Goal: Task Accomplishment & Management: Manage account settings

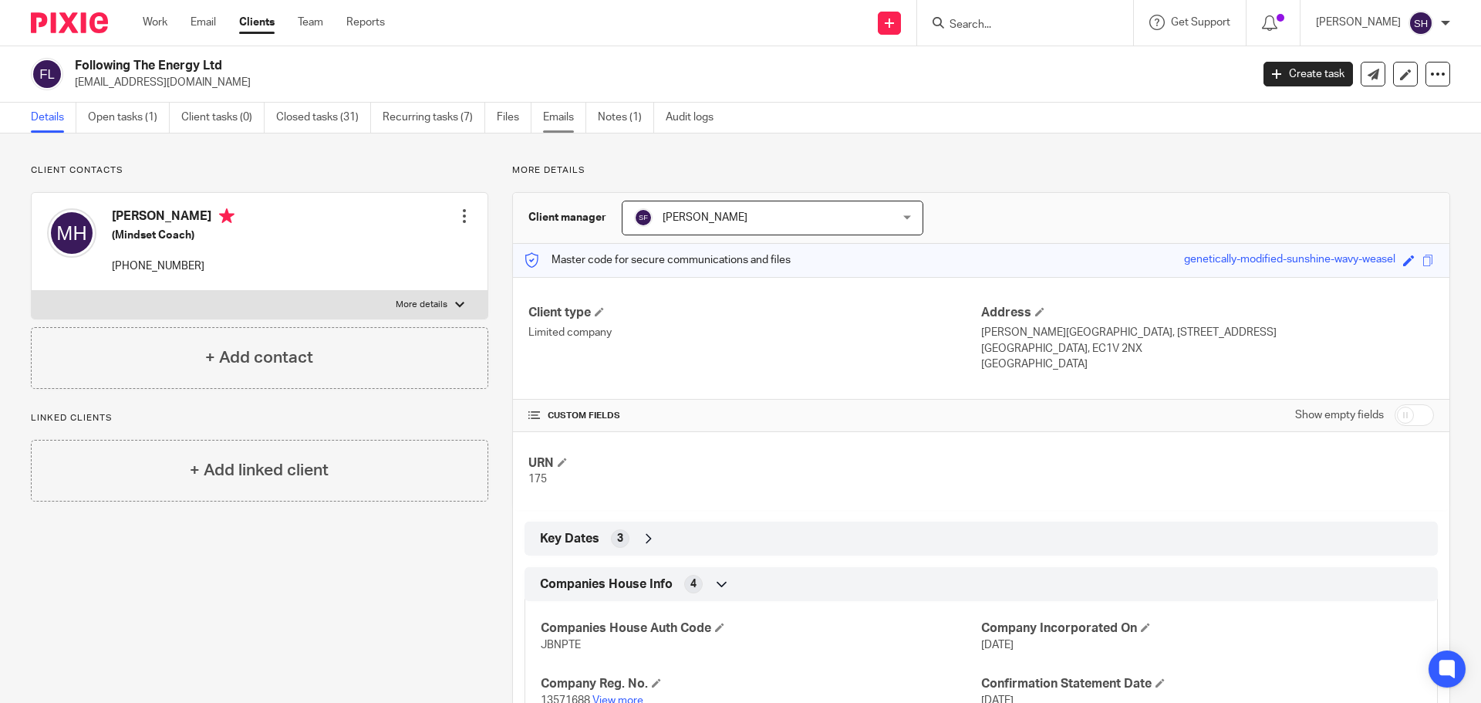
click at [546, 121] on link "Emails" at bounding box center [564, 118] width 43 height 30
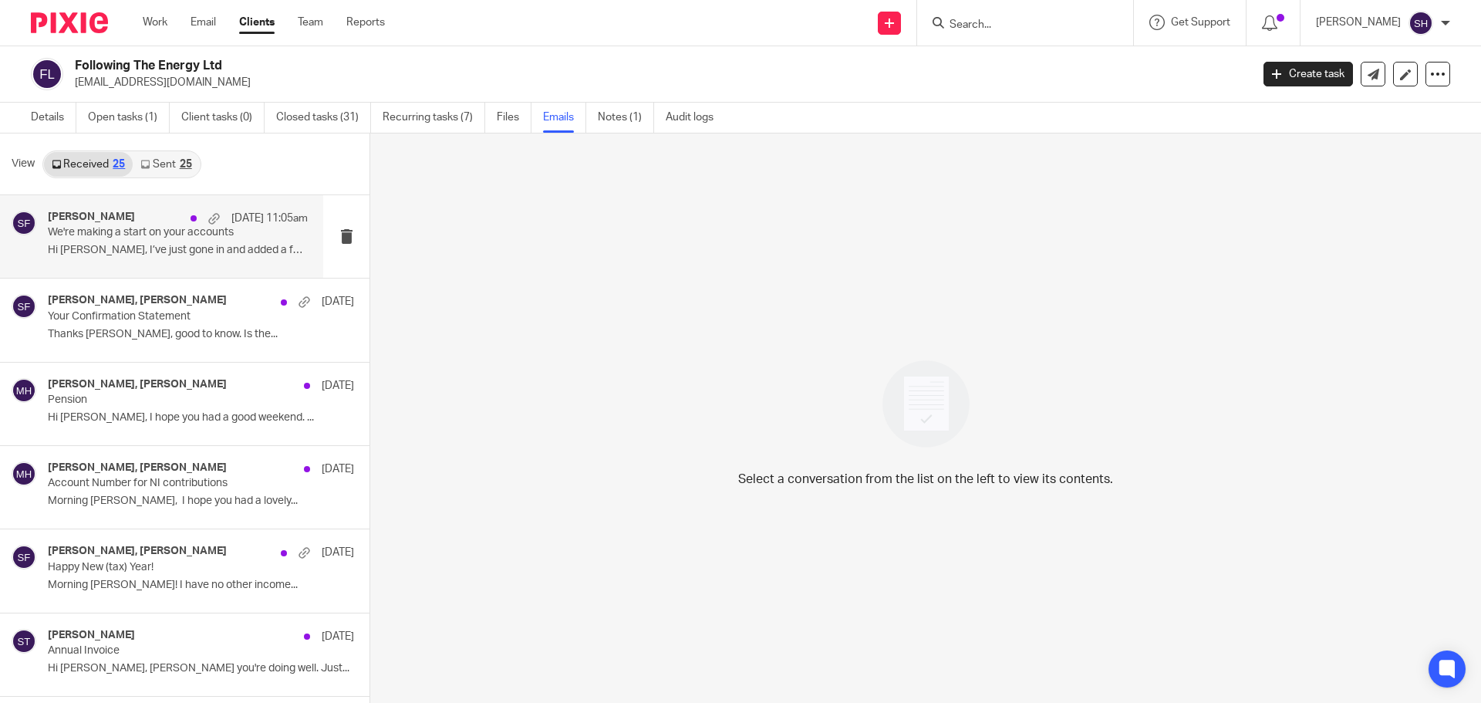
click at [169, 261] on div "[PERSON_NAME] [DATE] 11:05am We're making a start on your accounts Hi [PERSON_N…" at bounding box center [178, 237] width 260 height 52
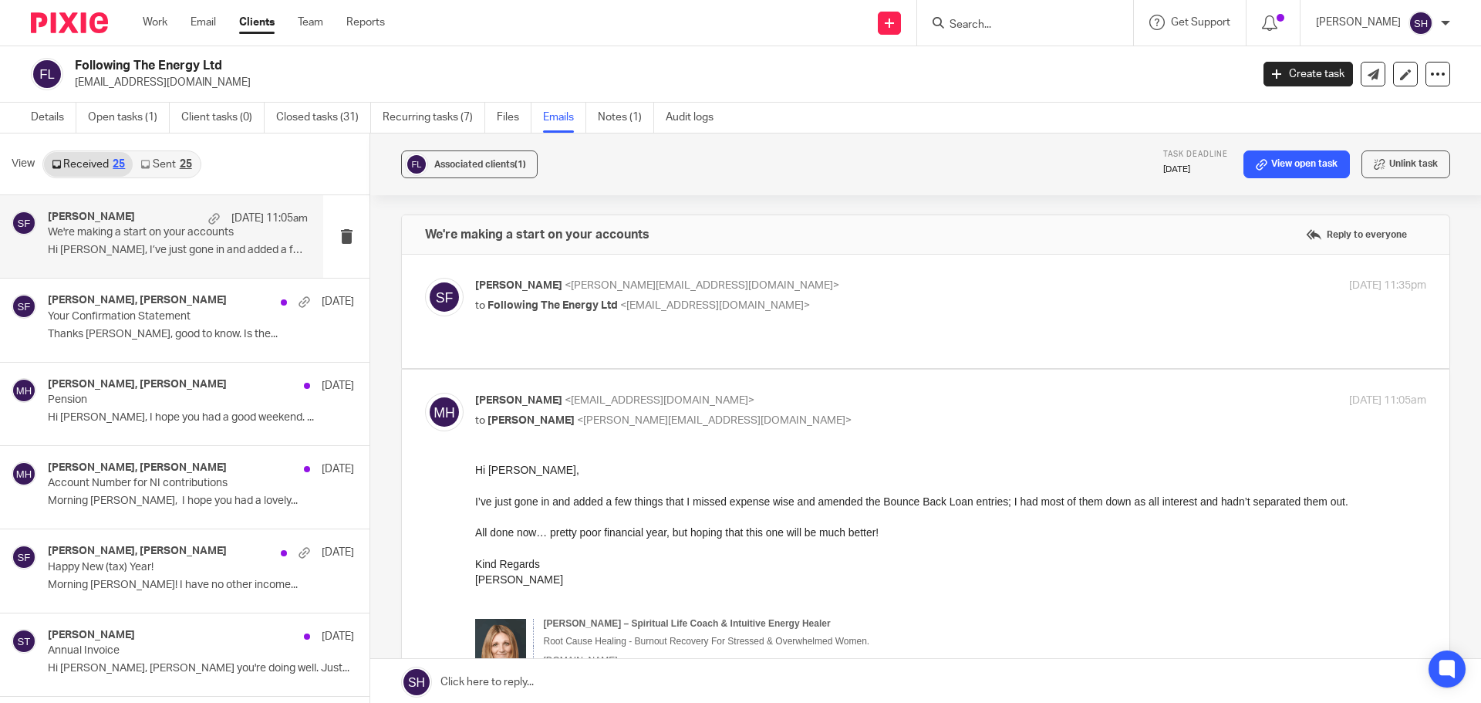
click at [771, 294] on div "[PERSON_NAME] <[PERSON_NAME][EMAIL_ADDRESS][DOMAIN_NAME]> to Following The Ener…" at bounding box center [792, 295] width 634 height 35
checkbox input "true"
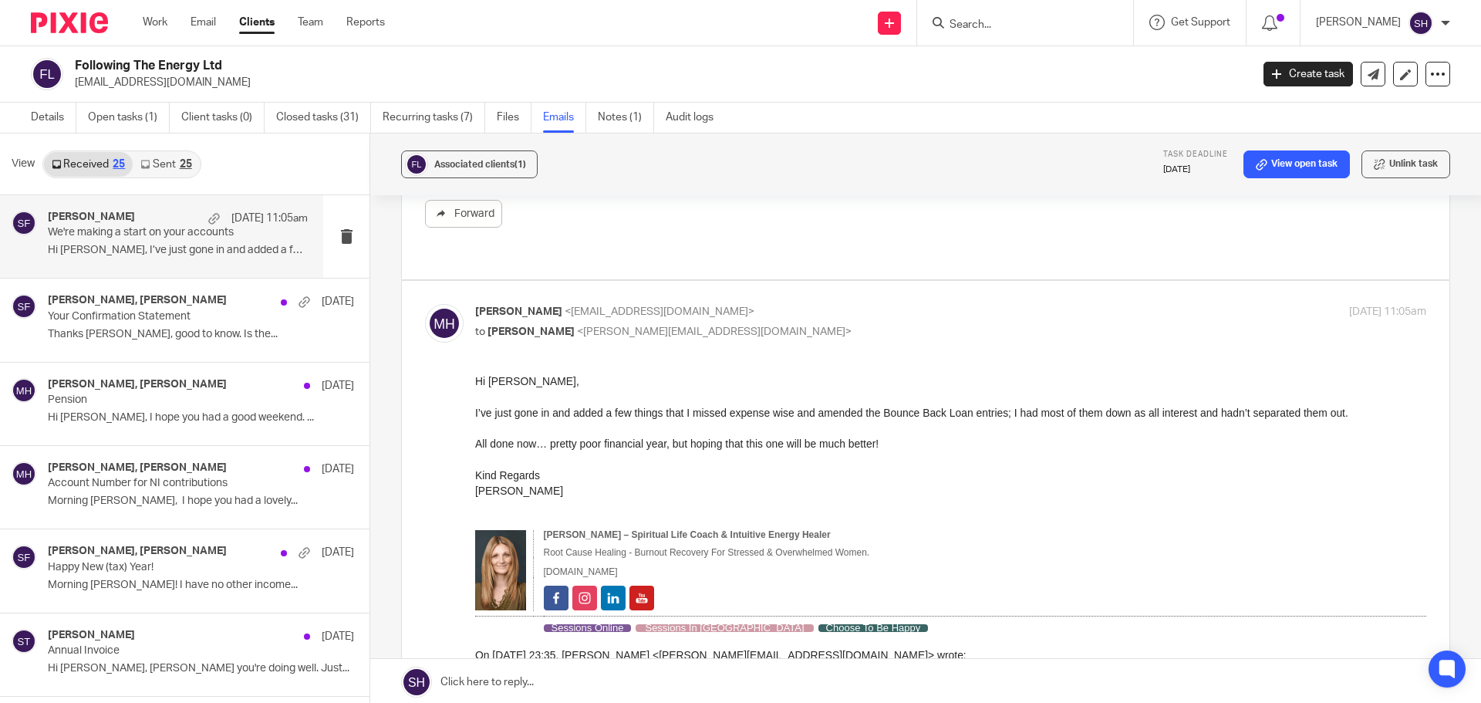
scroll to position [308, 0]
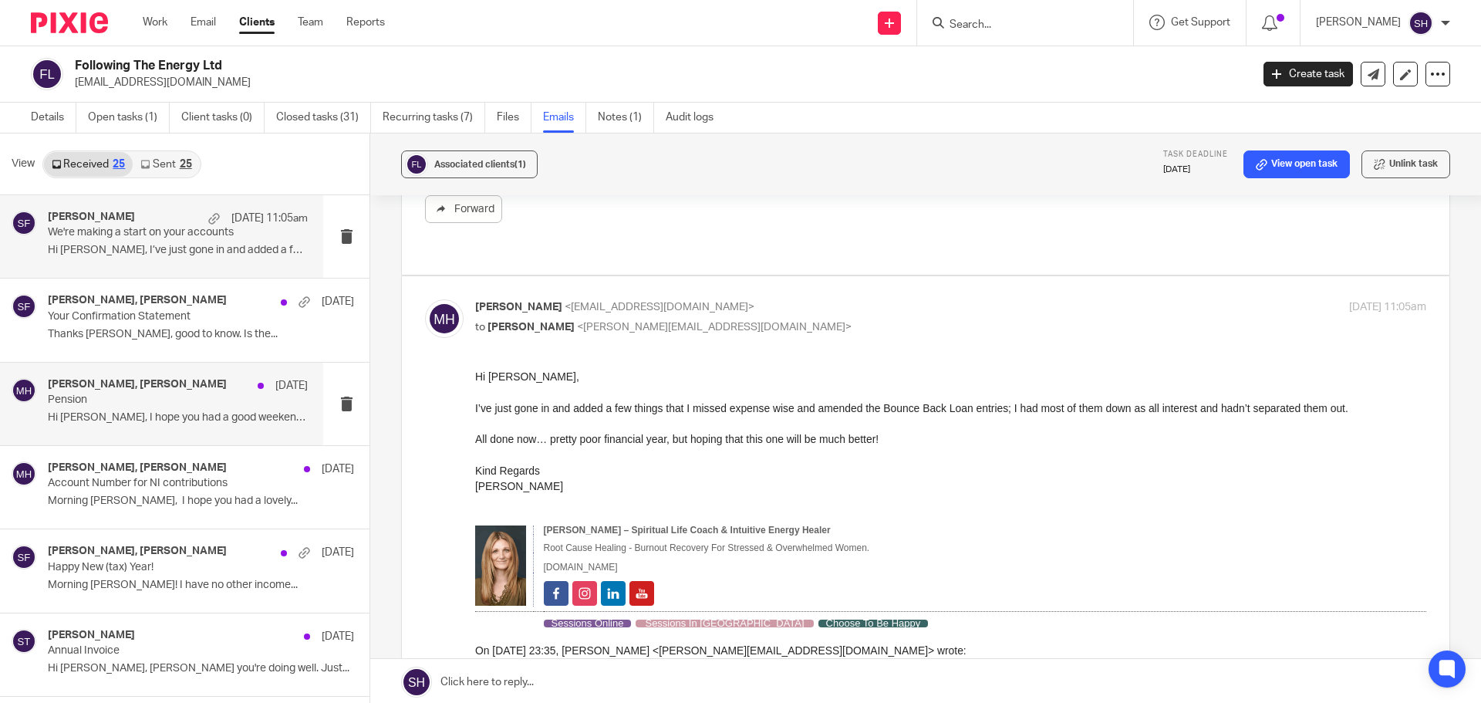
click at [149, 437] on div "[PERSON_NAME], [PERSON_NAME] [DATE] Pension Hi [PERSON_NAME], I hope you had a …" at bounding box center [161, 403] width 323 height 83
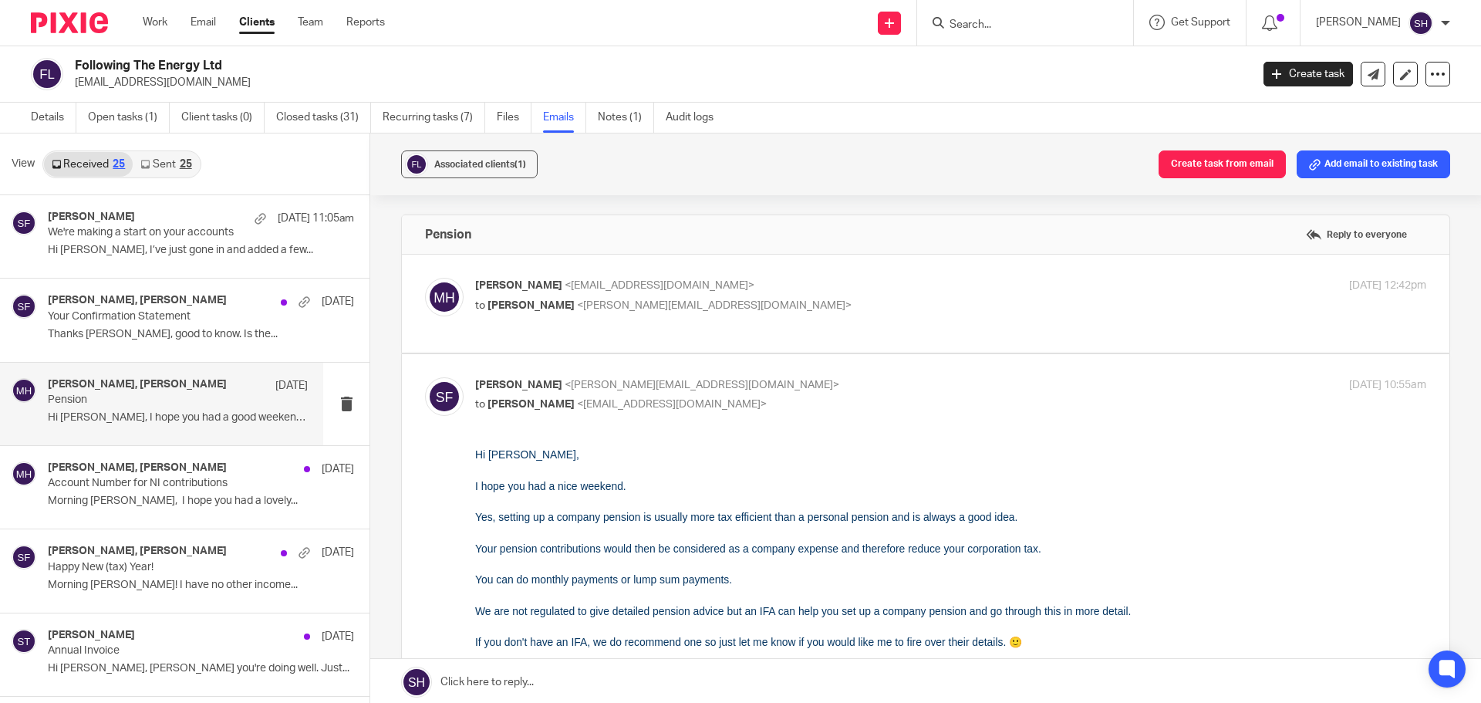
scroll to position [0, 0]
click at [699, 312] on p "to [PERSON_NAME] <[PERSON_NAME][EMAIL_ADDRESS][DOMAIN_NAME]>" at bounding box center [792, 306] width 634 height 16
checkbox input "true"
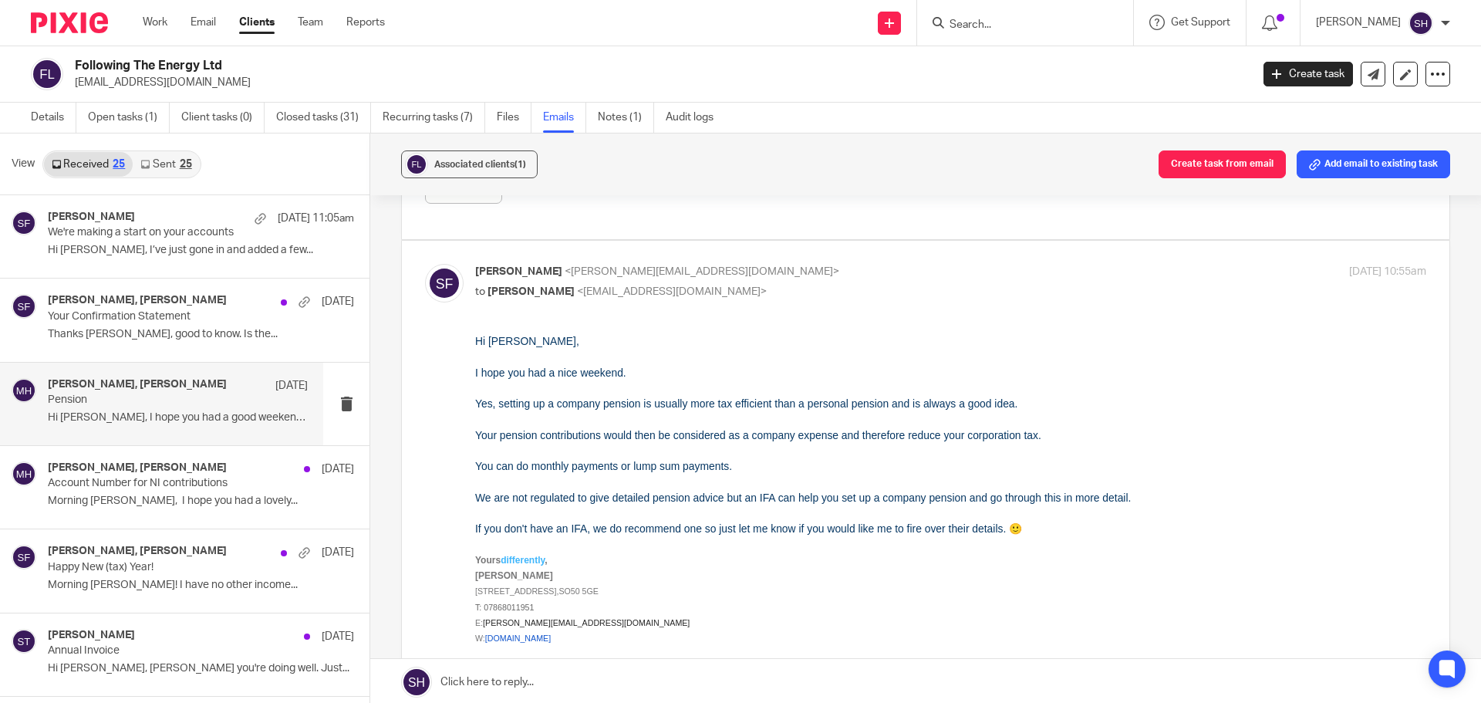
scroll to position [540, 0]
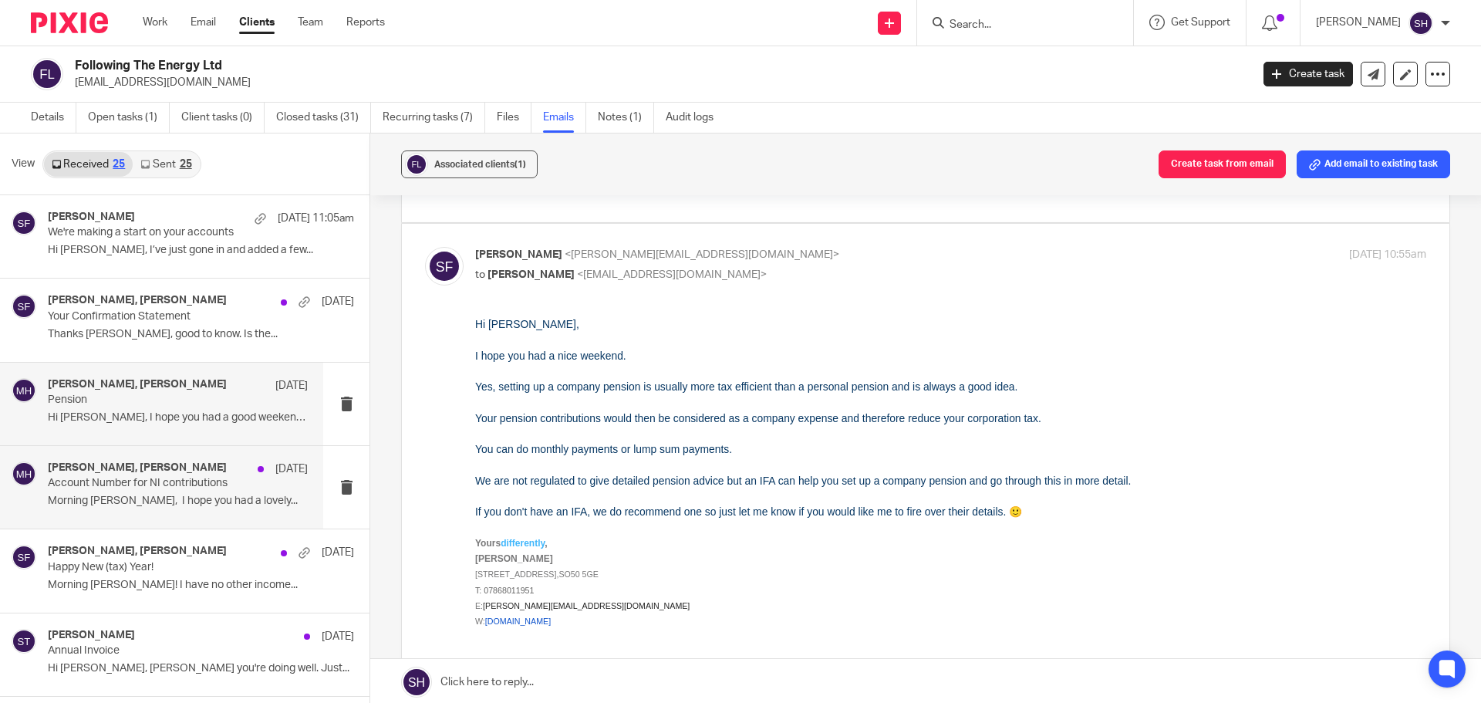
click at [159, 516] on div "[PERSON_NAME], [PERSON_NAME] [DATE] Account Number for NI contributions Morning…" at bounding box center [161, 487] width 323 height 83
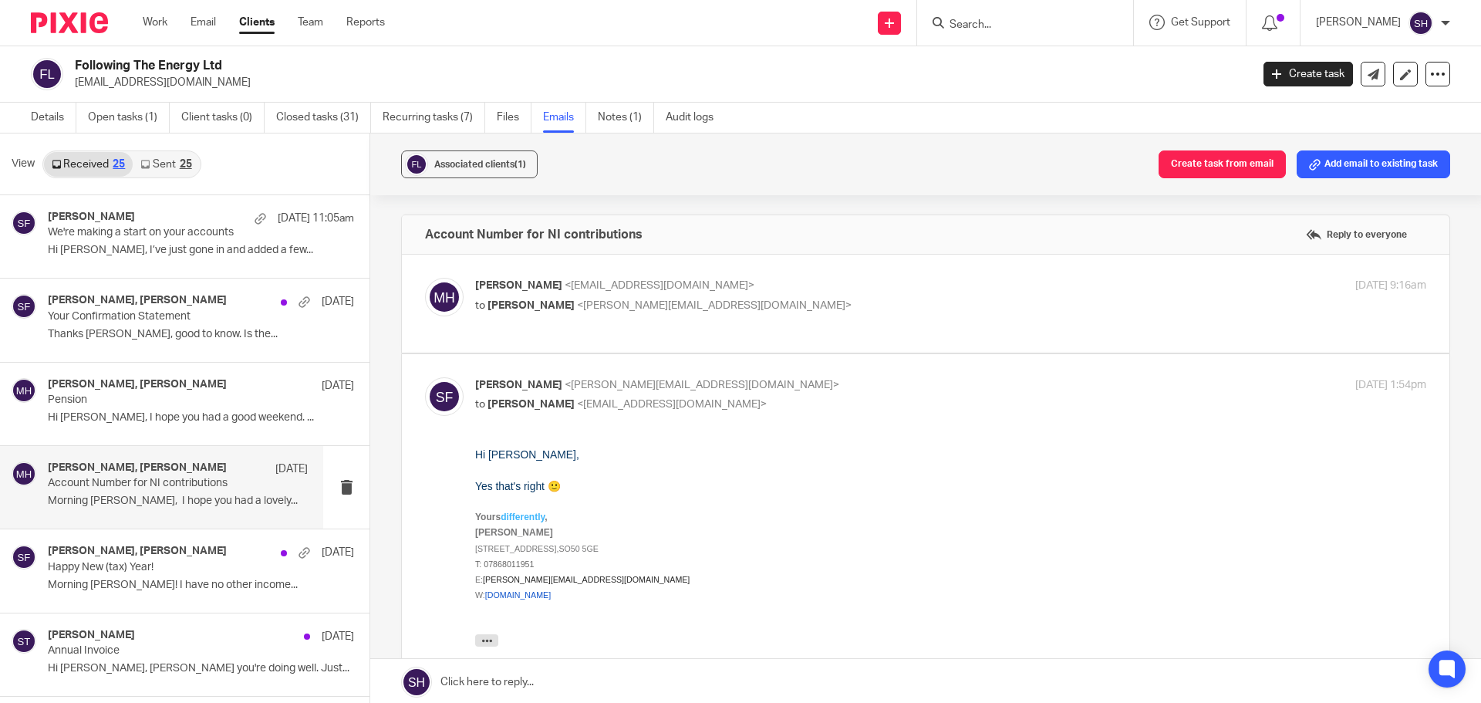
scroll to position [0, 0]
click at [780, 313] on p "to [PERSON_NAME] <[PERSON_NAME][EMAIL_ADDRESS][DOMAIN_NAME]>" at bounding box center [792, 306] width 634 height 16
checkbox input "true"
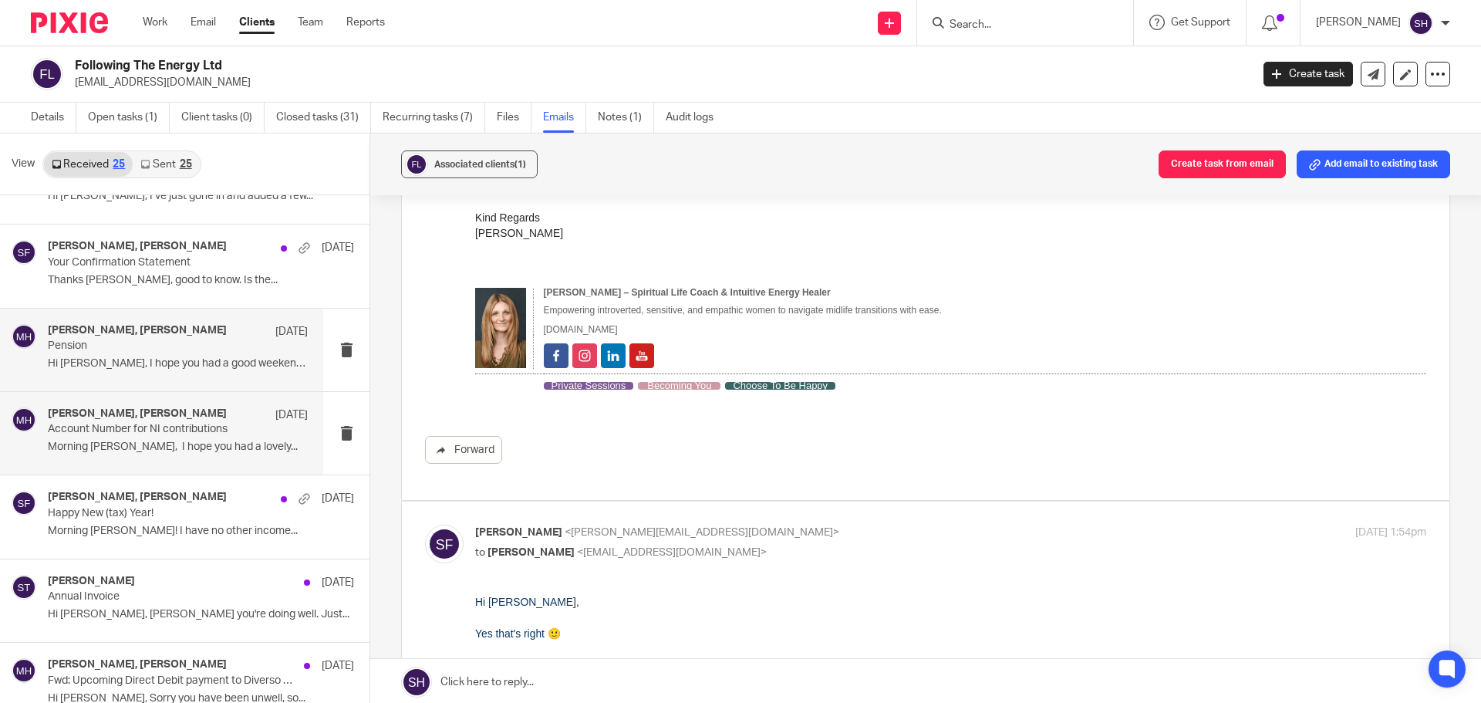
scroll to position [77, 0]
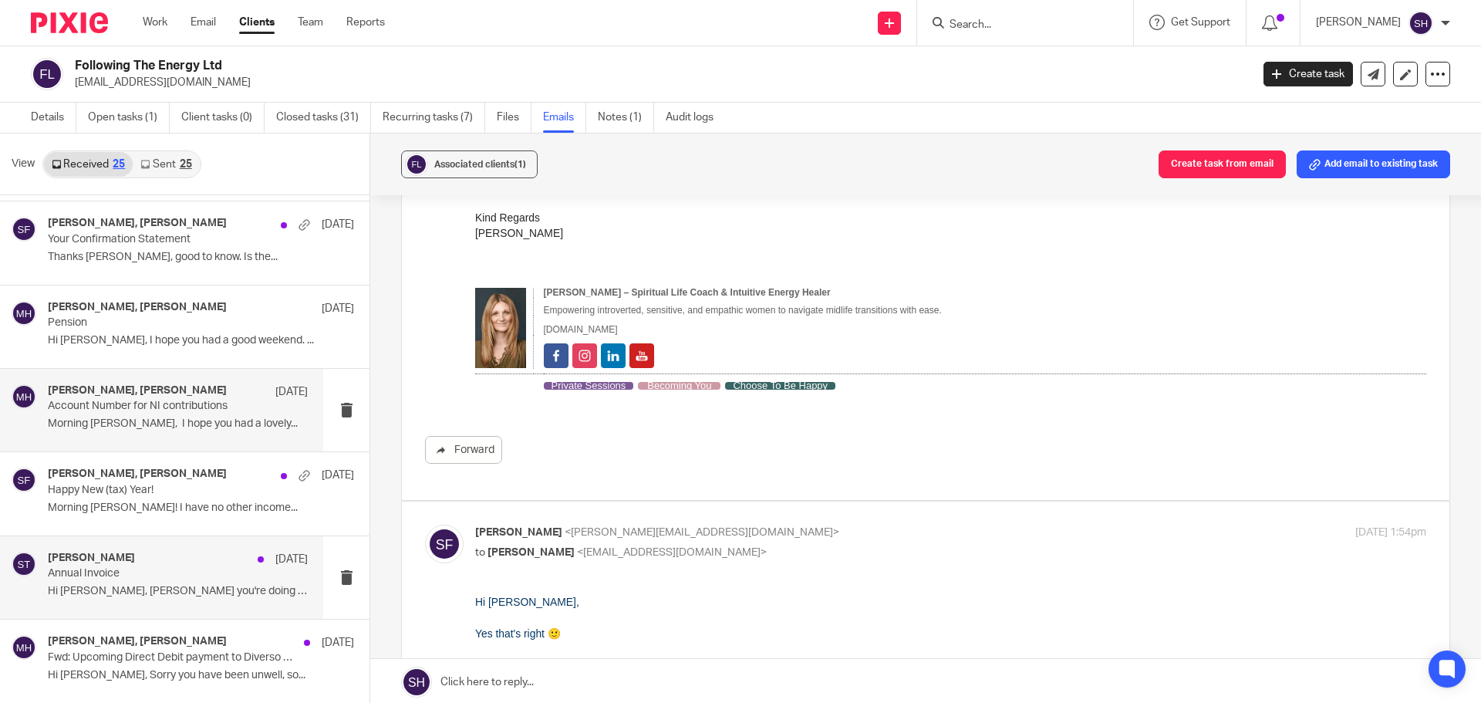
click at [106, 612] on div "[PERSON_NAME] [DATE] Annual Invoice Hi [PERSON_NAME], Hope you're doing well. J…" at bounding box center [161, 577] width 323 height 83
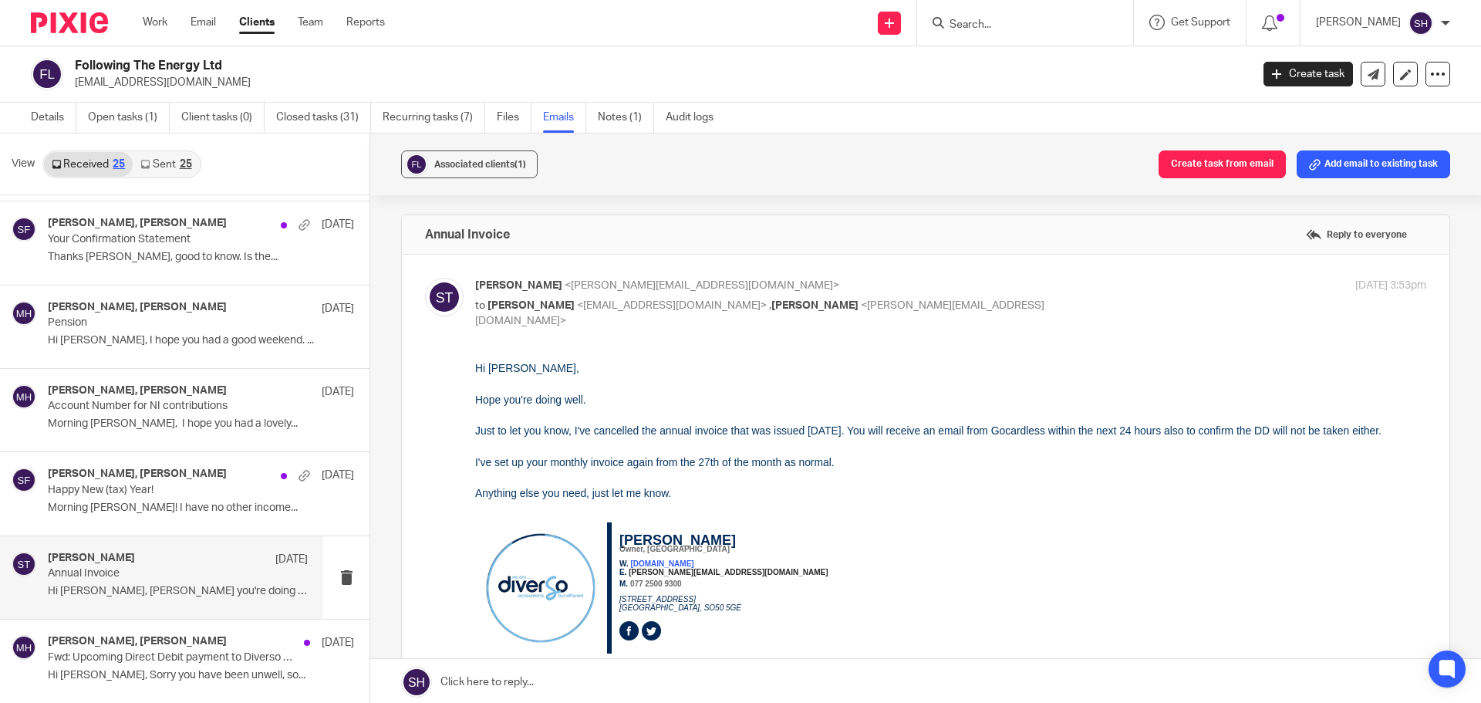
scroll to position [0, 0]
click at [164, 166] on link "Sent 25" at bounding box center [166, 164] width 66 height 25
